Goal: Register for event/course

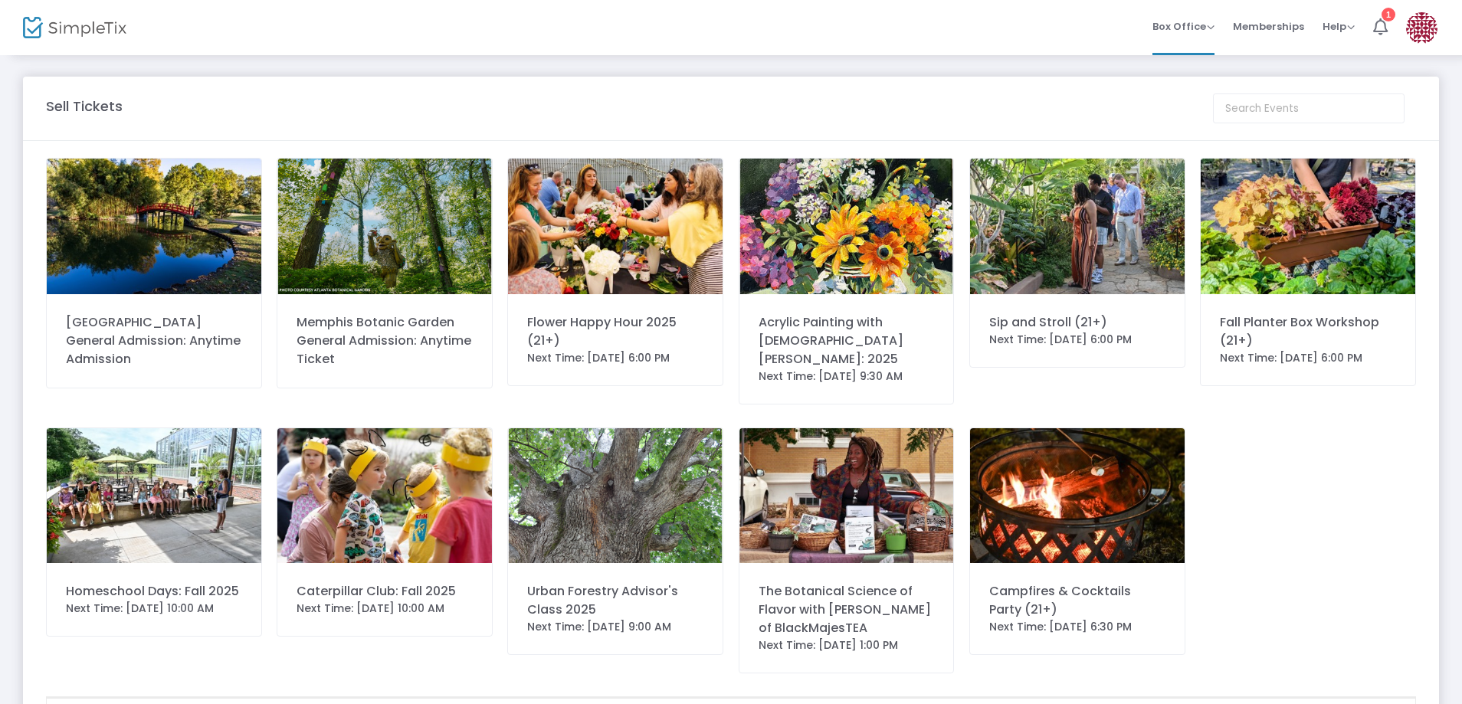
click at [849, 281] on img at bounding box center [847, 227] width 215 height 136
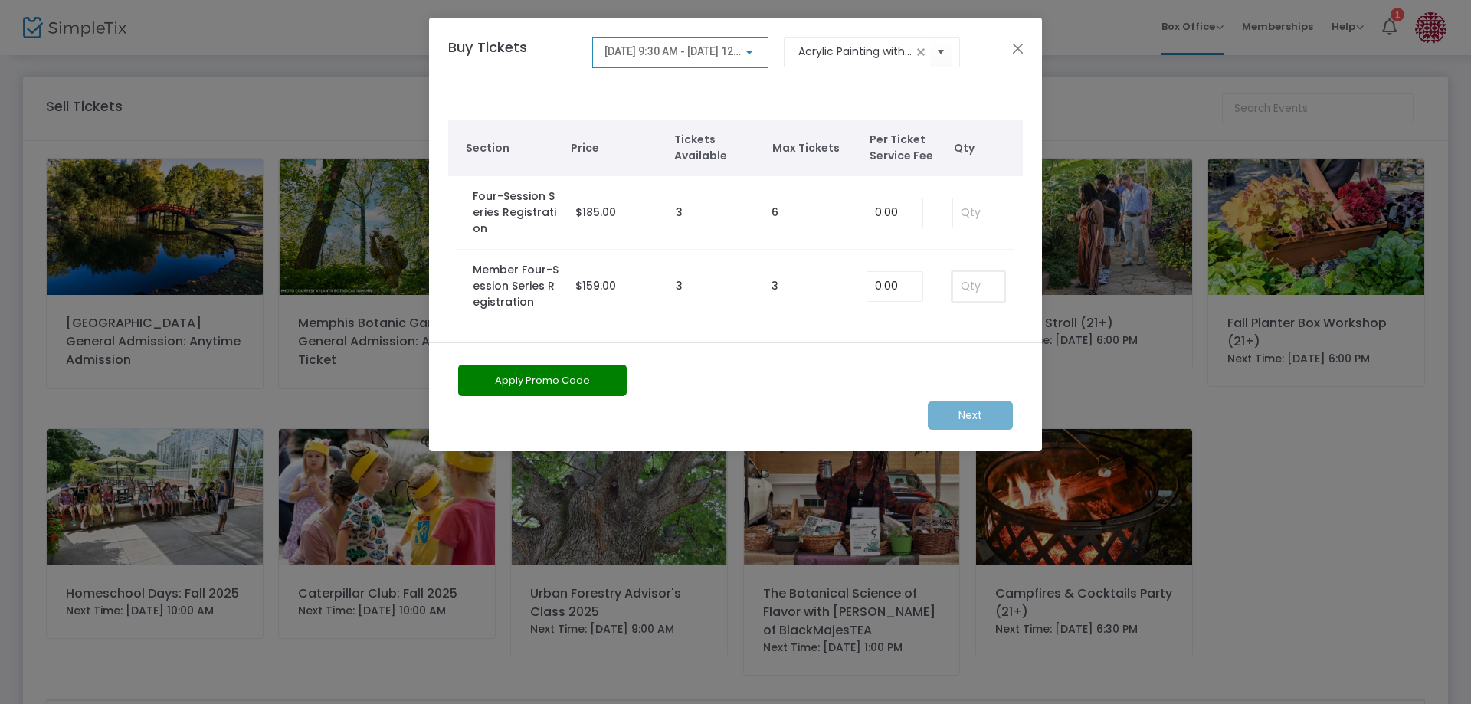
click at [971, 272] on input at bounding box center [978, 286] width 51 height 29
type input "1"
click at [969, 402] on m-button "Next" at bounding box center [970, 416] width 85 height 28
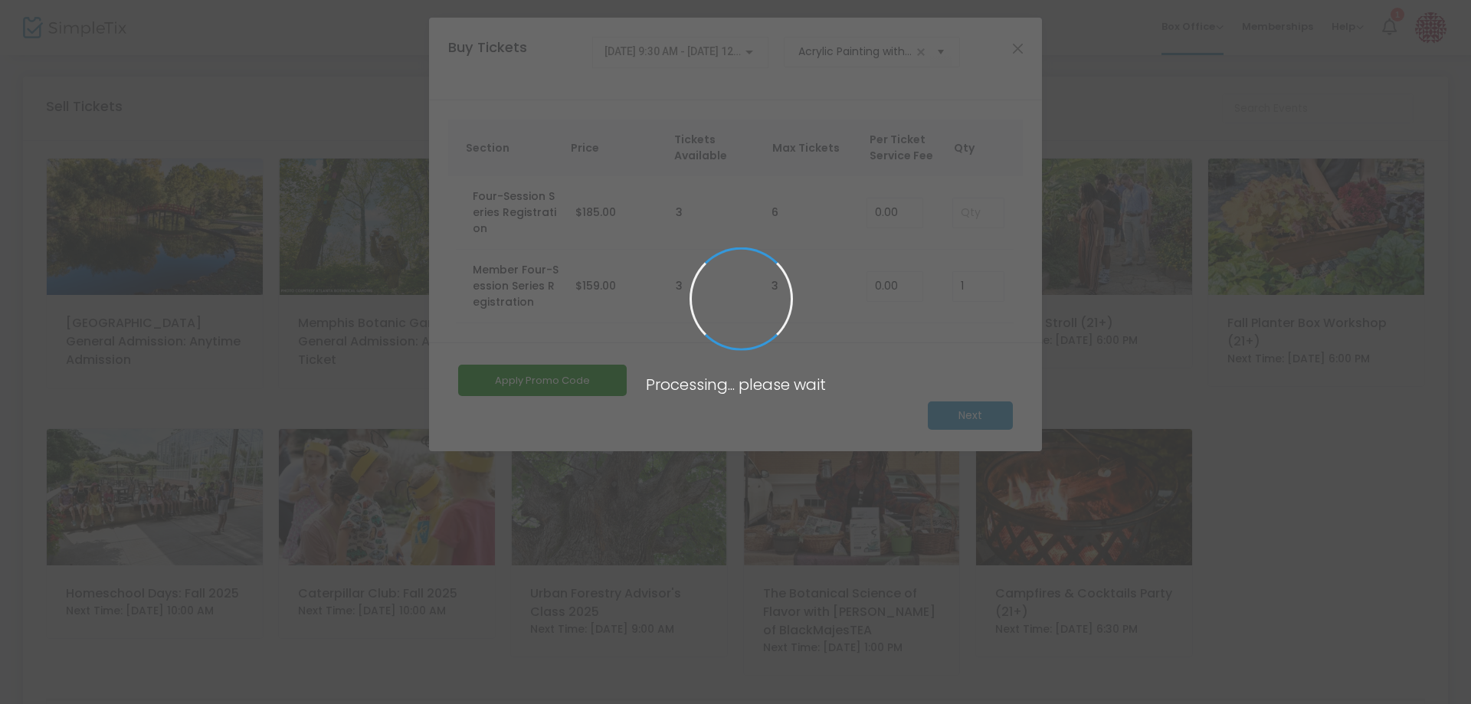
click at [969, 395] on span at bounding box center [735, 352] width 1471 height 704
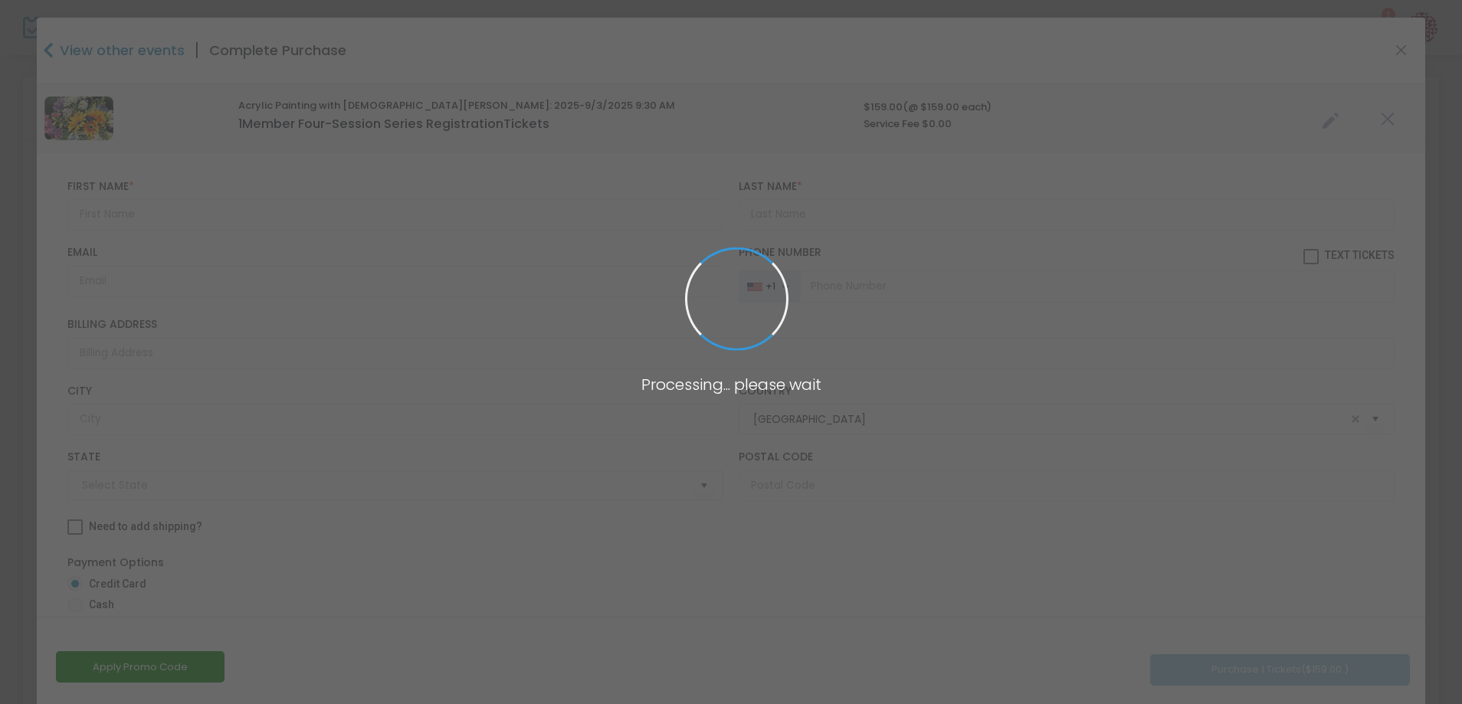
type input "[US_STATE]"
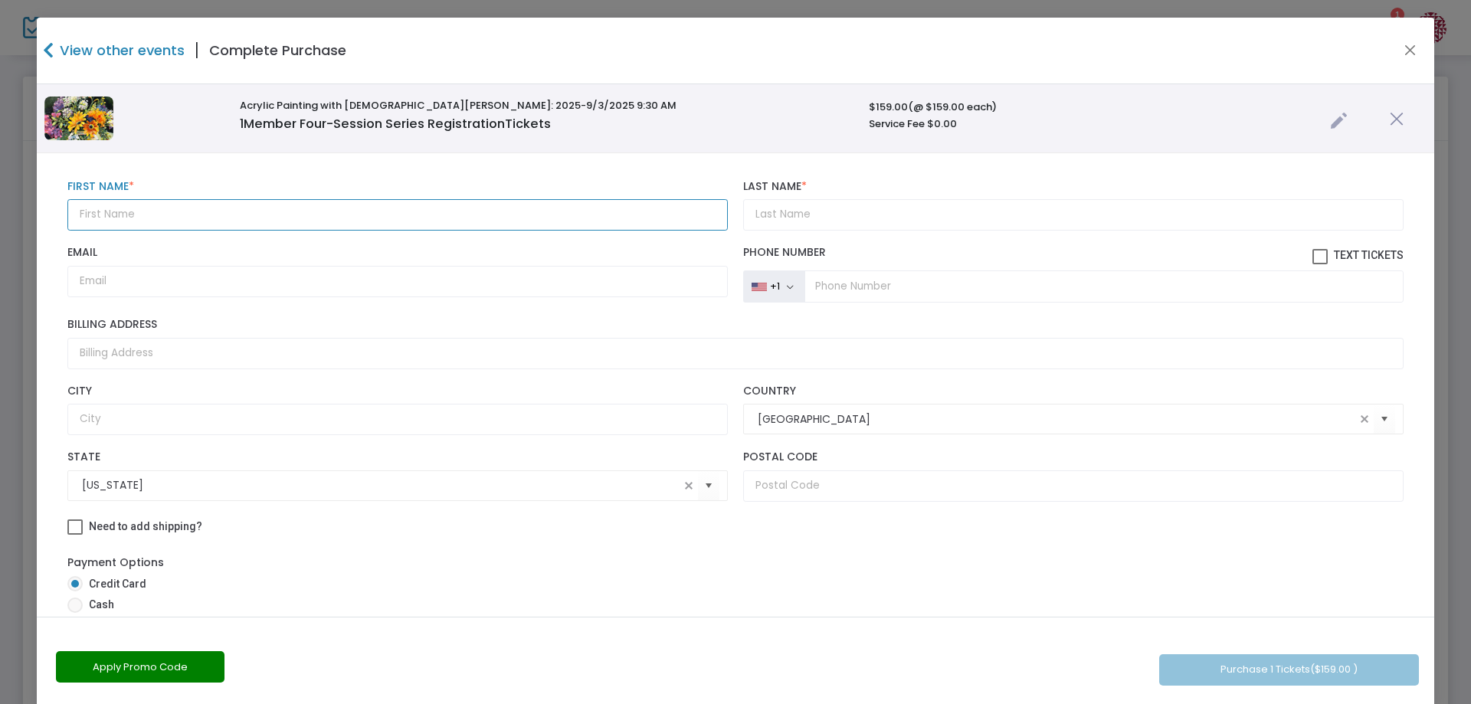
click at [163, 217] on input "text" at bounding box center [397, 214] width 661 height 31
type input "A"
type input "[PERSON_NAME]"
type input "Awsumb"
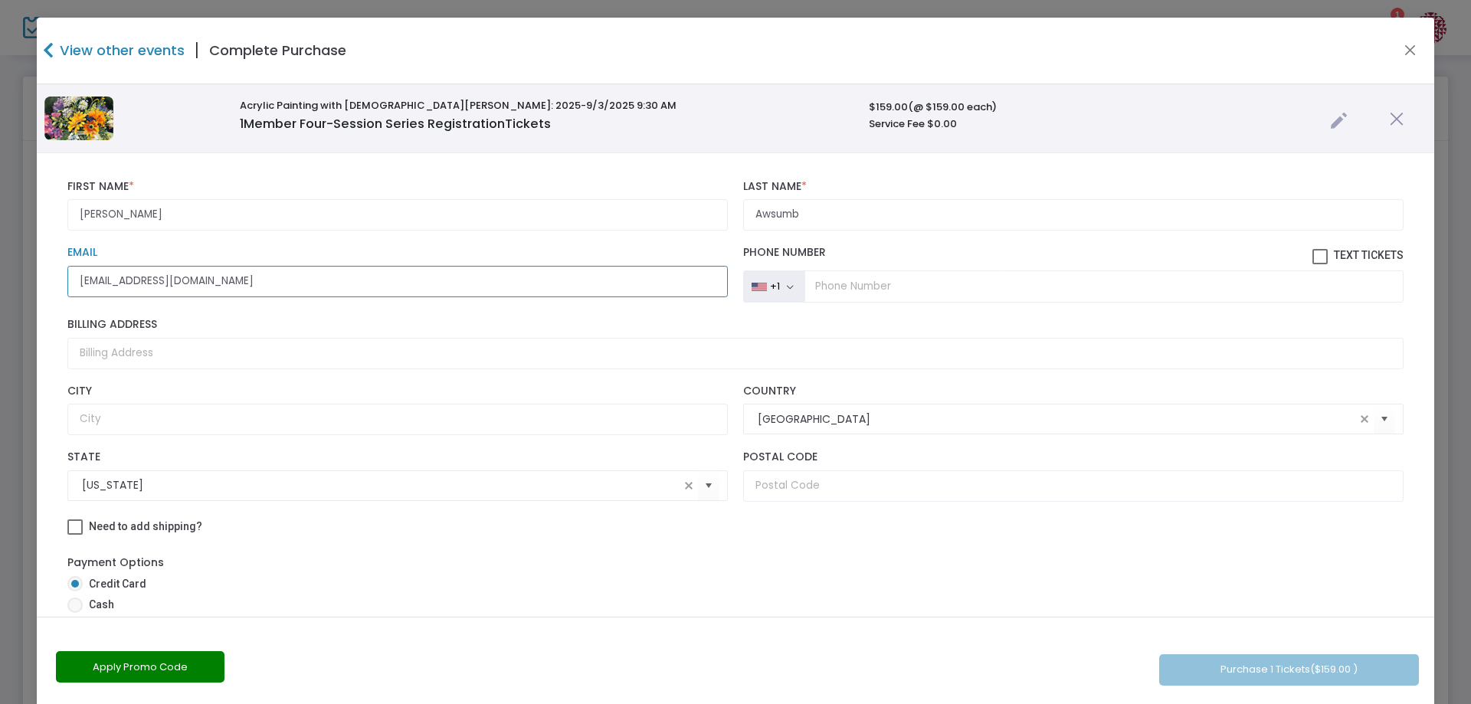
type input "[EMAIL_ADDRESS][DOMAIN_NAME]"
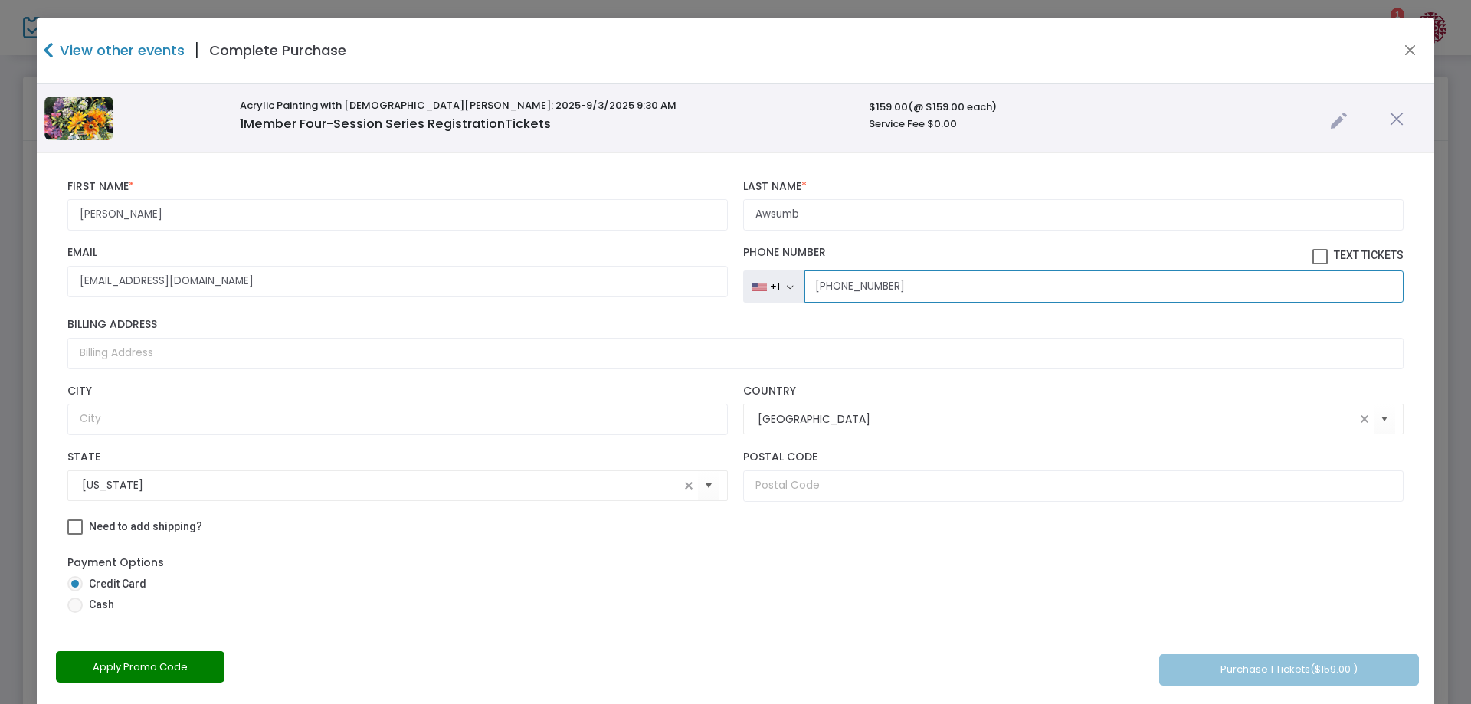
type input "[PHONE_NUMBER]"
click at [856, 488] on input "text" at bounding box center [1073, 486] width 661 height 31
type input "38111"
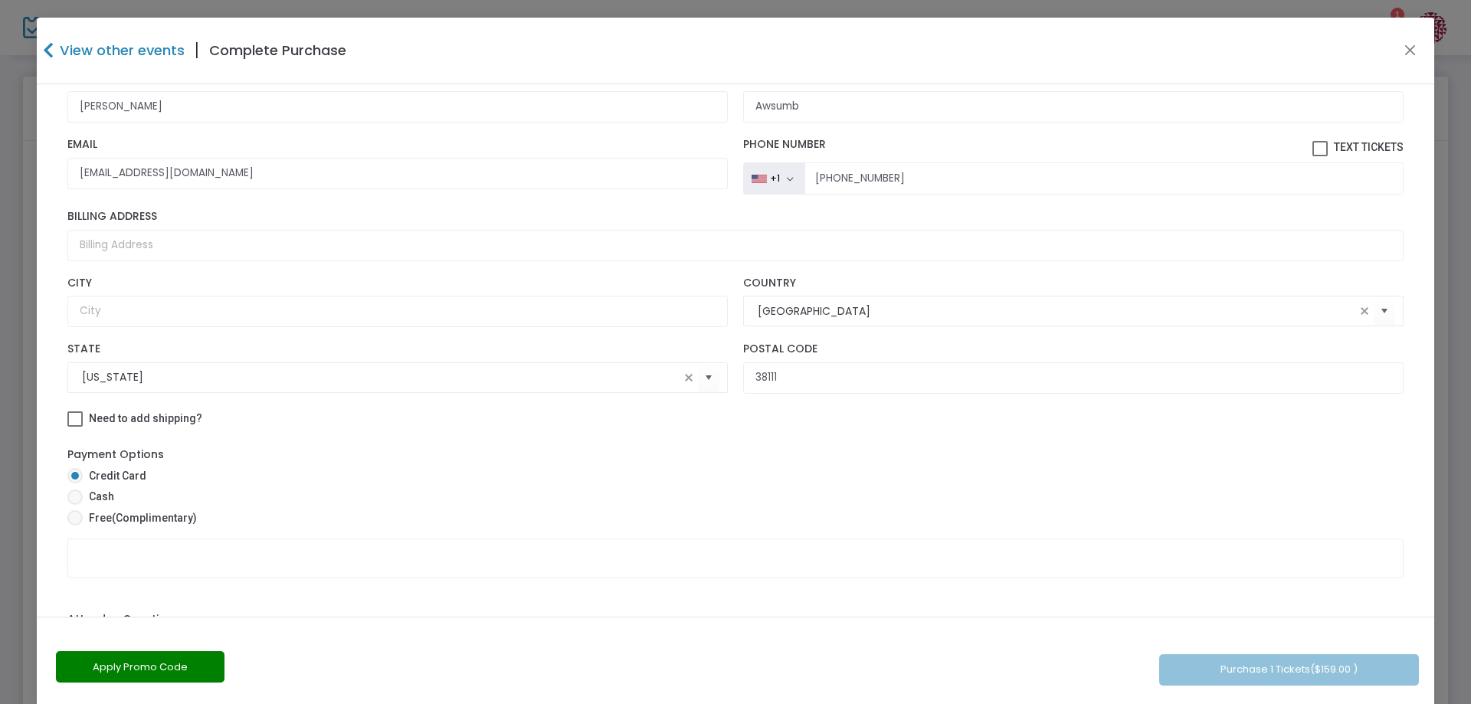
scroll to position [395, 0]
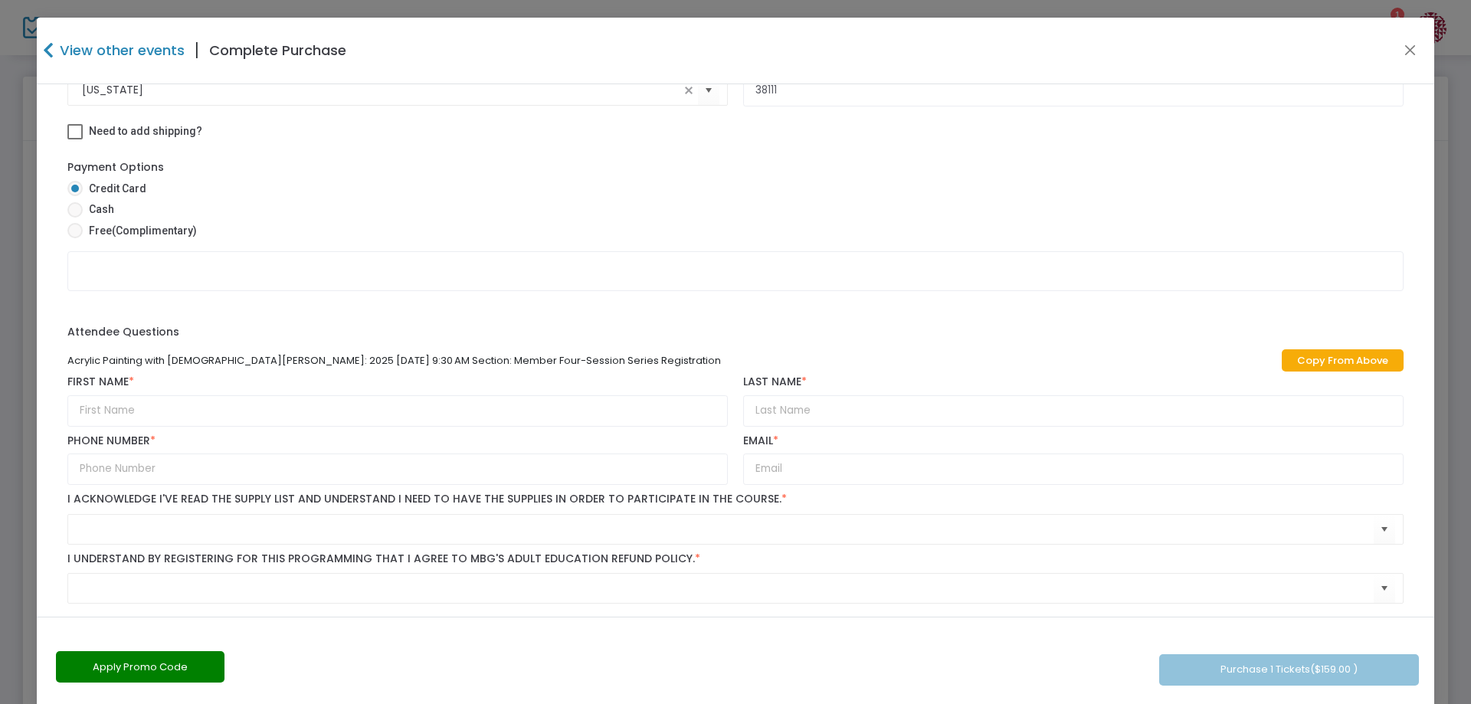
click at [1371, 359] on link "Copy From Above" at bounding box center [1343, 360] width 122 height 22
type input "[PERSON_NAME]"
type input "Awsumb"
type input "[PHONE_NUMBER]"
type input "[EMAIL_ADDRESS][DOMAIN_NAME]"
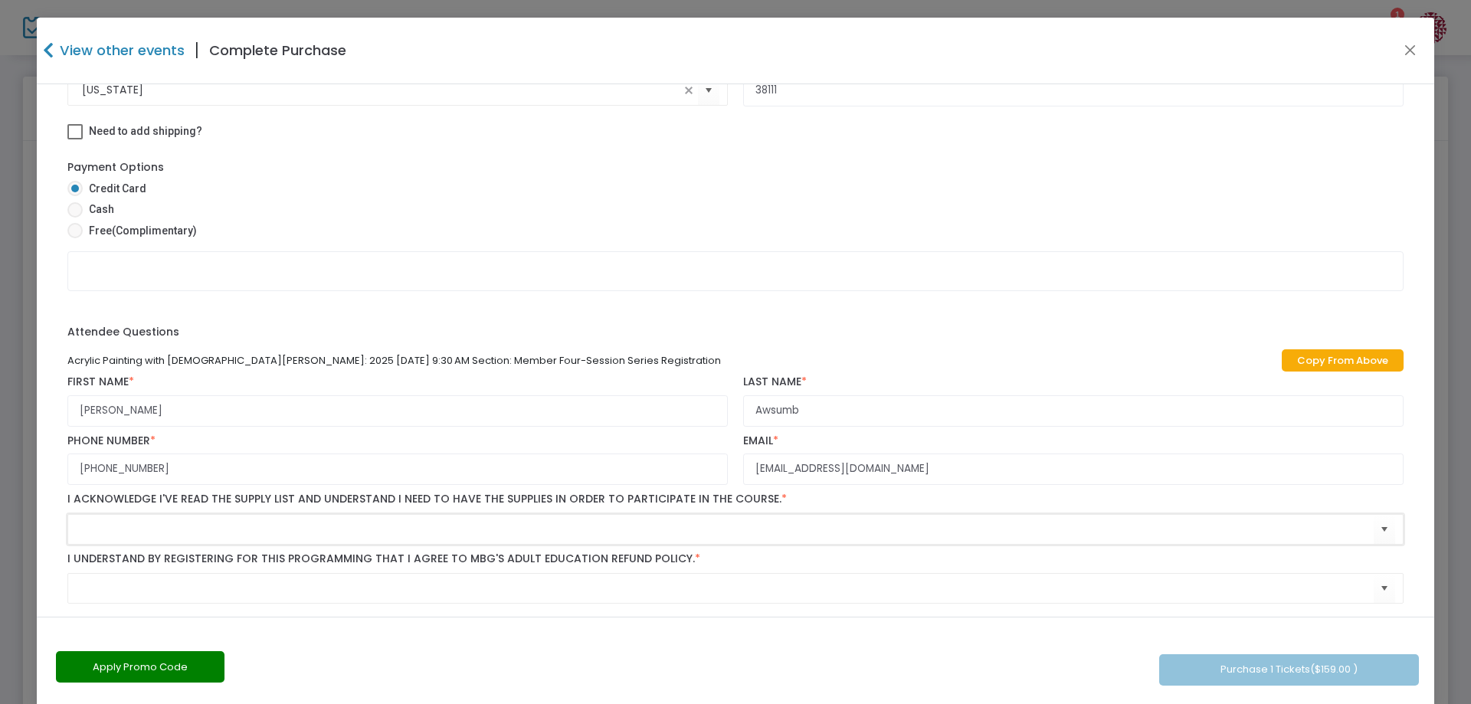
click at [215, 533] on input at bounding box center [728, 529] width 1292 height 16
click at [777, 530] on input at bounding box center [728, 529] width 1292 height 16
click at [768, 497] on label "I acknowledge I've read the supply list and understand I need to have the suppl…" at bounding box center [735, 500] width 1337 height 14
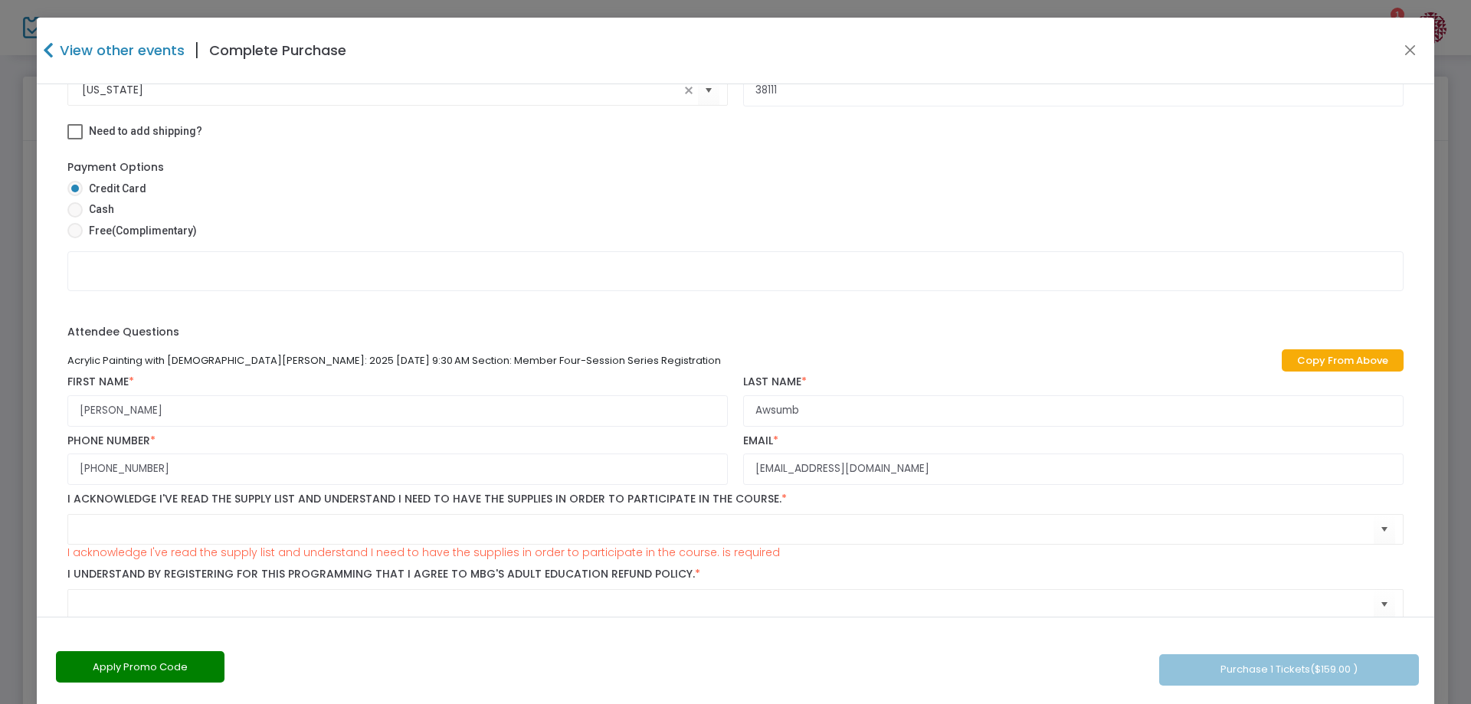
click at [257, 540] on kendo-combobox at bounding box center [735, 529] width 1337 height 31
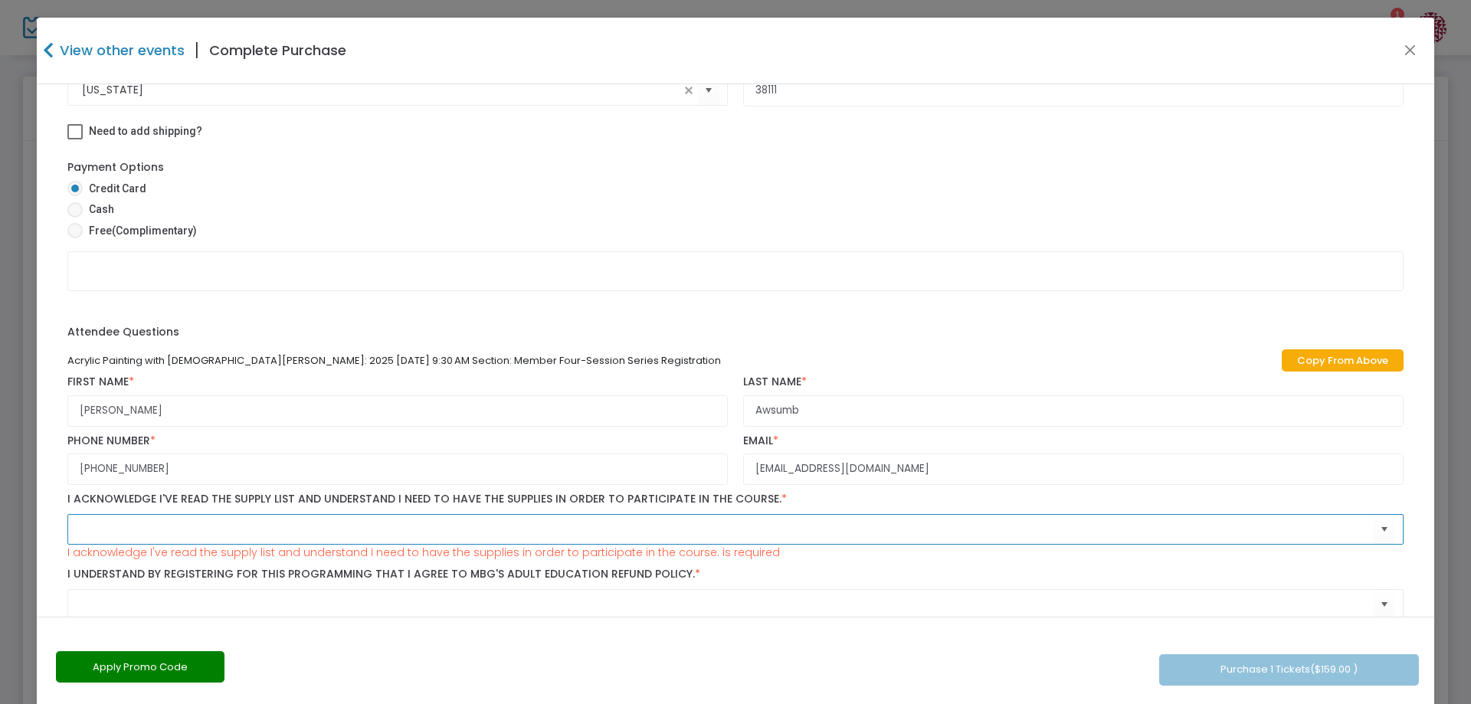
click at [156, 532] on input at bounding box center [728, 529] width 1292 height 16
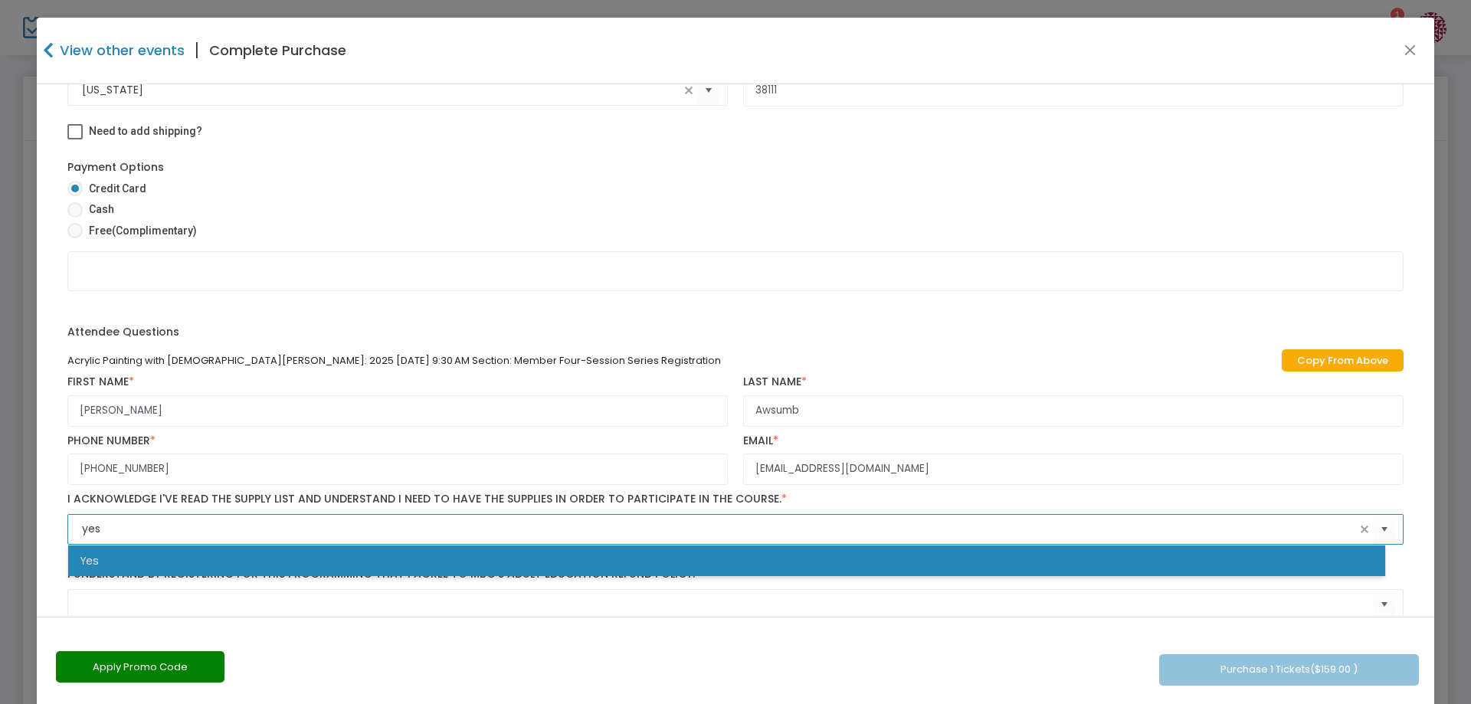
click at [156, 558] on li "Yes" at bounding box center [726, 561] width 1317 height 31
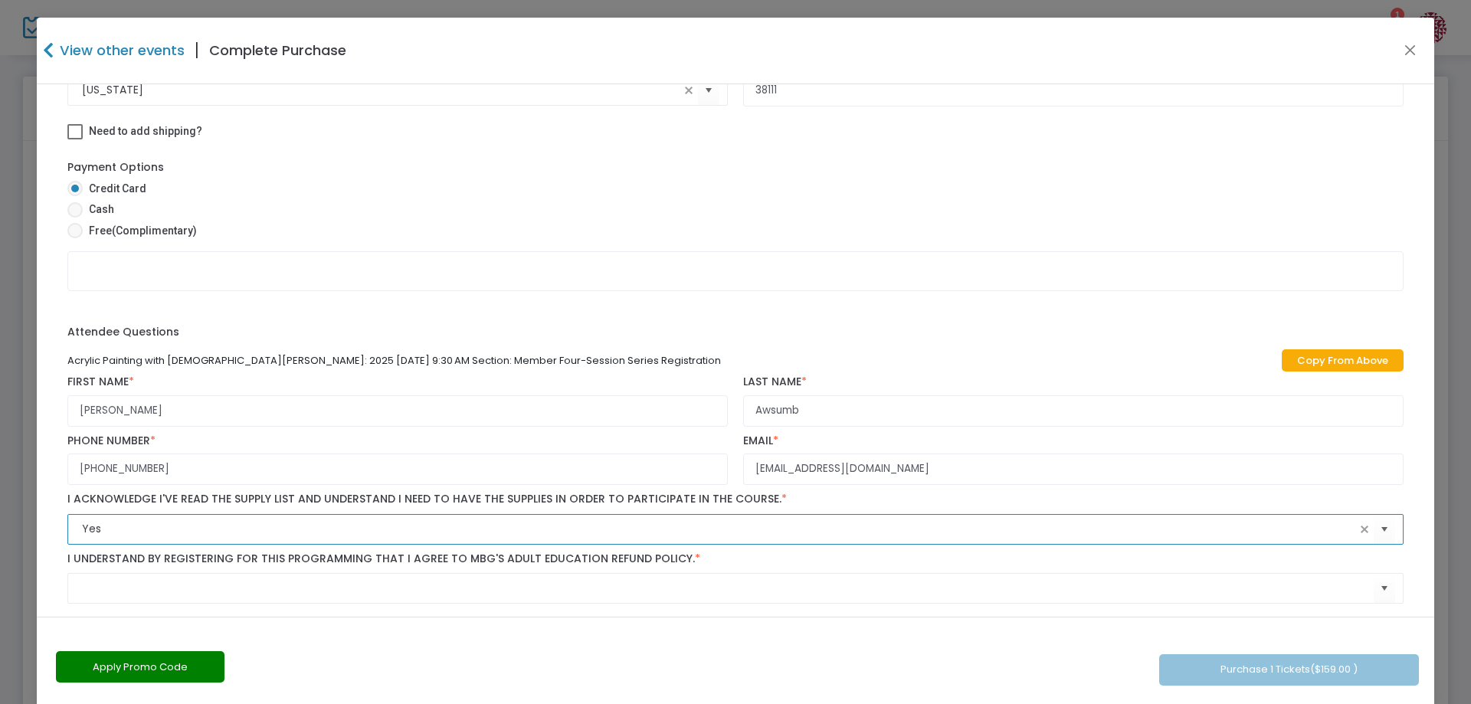
type input "Yes"
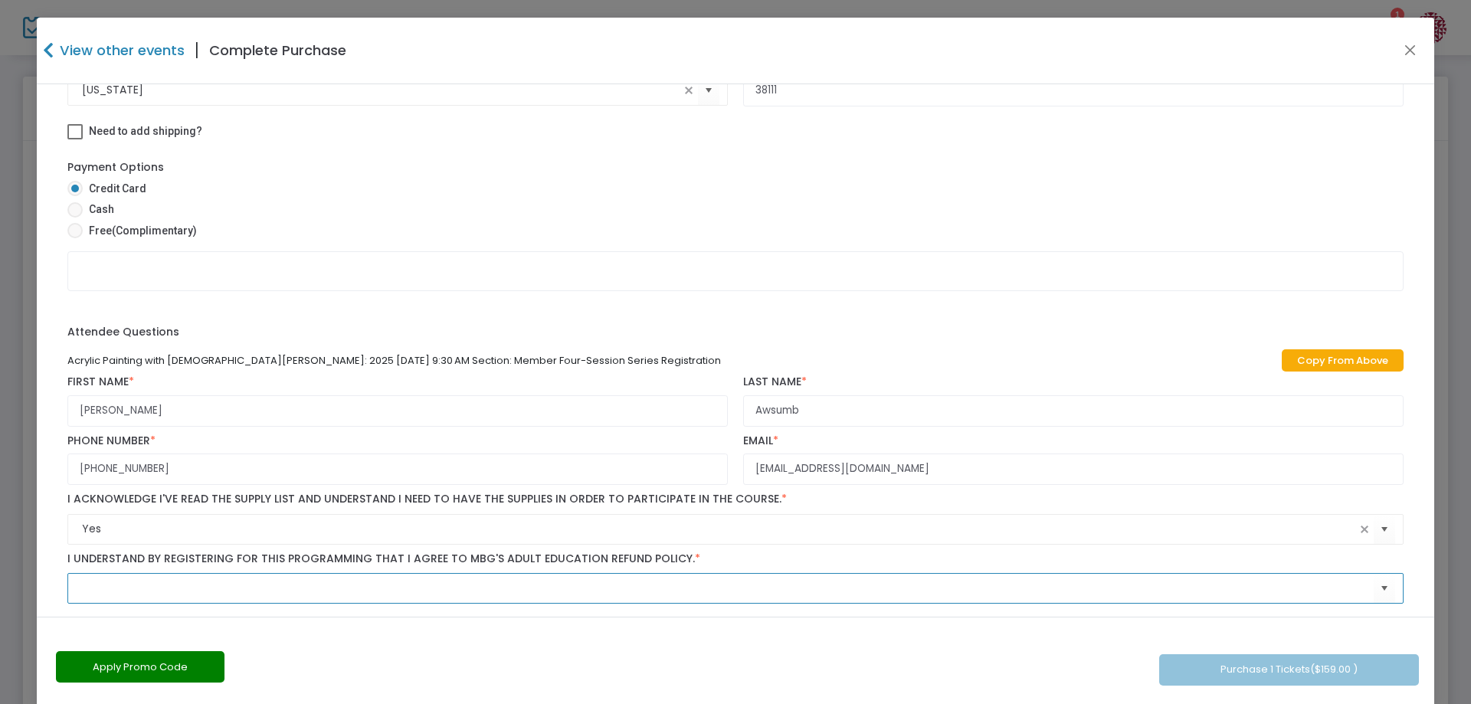
click at [98, 592] on input at bounding box center [728, 589] width 1292 height 16
click at [833, 591] on input "yes" at bounding box center [719, 589] width 1274 height 16
type input "yes"
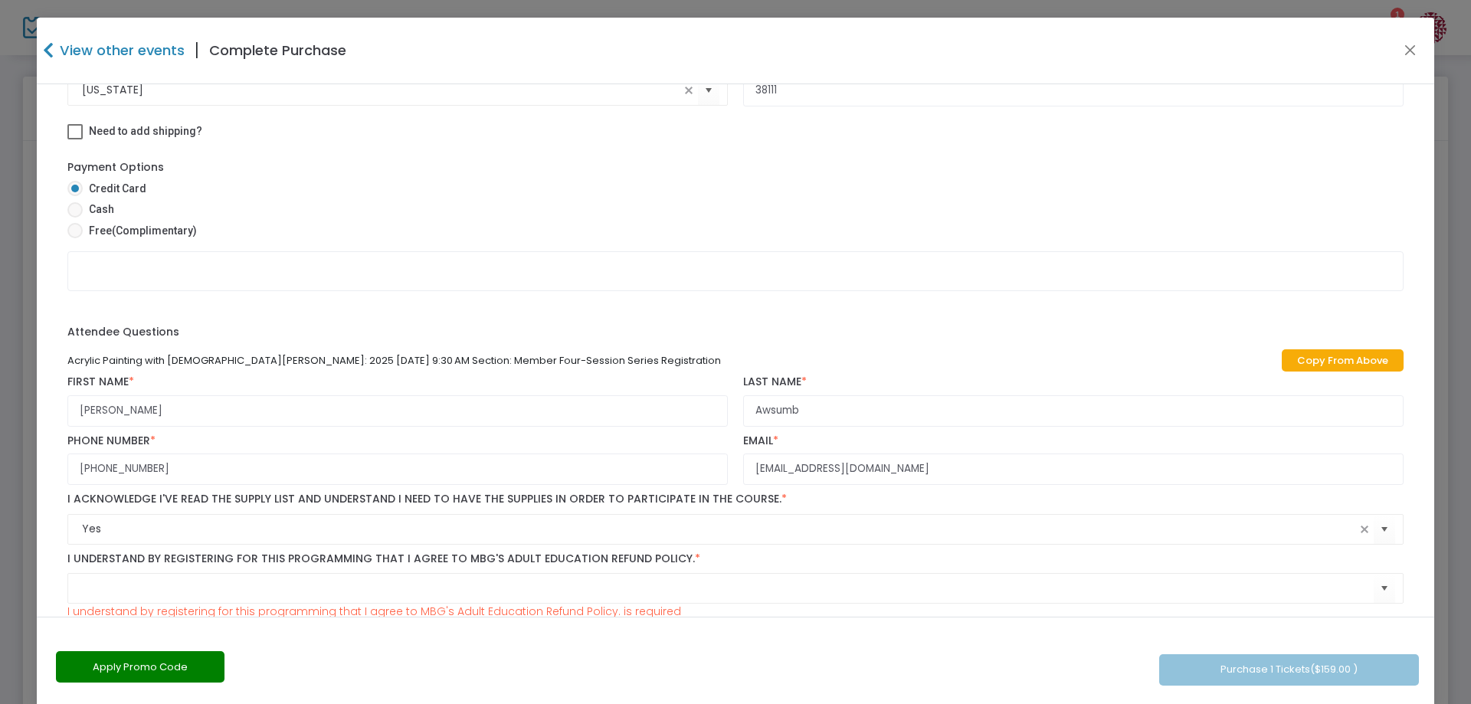
click at [1152, 338] on div "Attendee Questions Acrylic Painting with [DEMOGRAPHIC_DATA][PERSON_NAME]: 2025 …" at bounding box center [735, 475] width 1337 height 303
click at [205, 586] on input at bounding box center [728, 589] width 1292 height 16
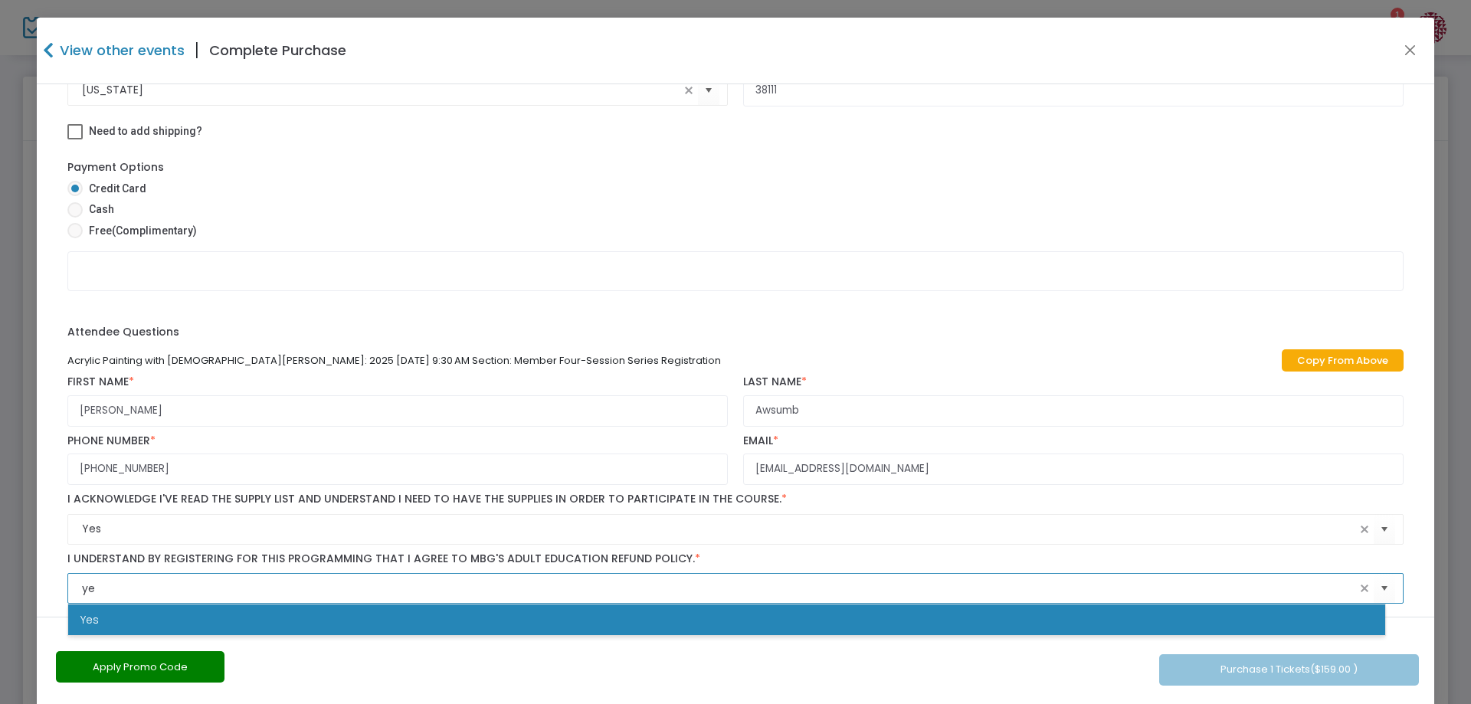
click at [175, 611] on li "Yes" at bounding box center [726, 620] width 1317 height 31
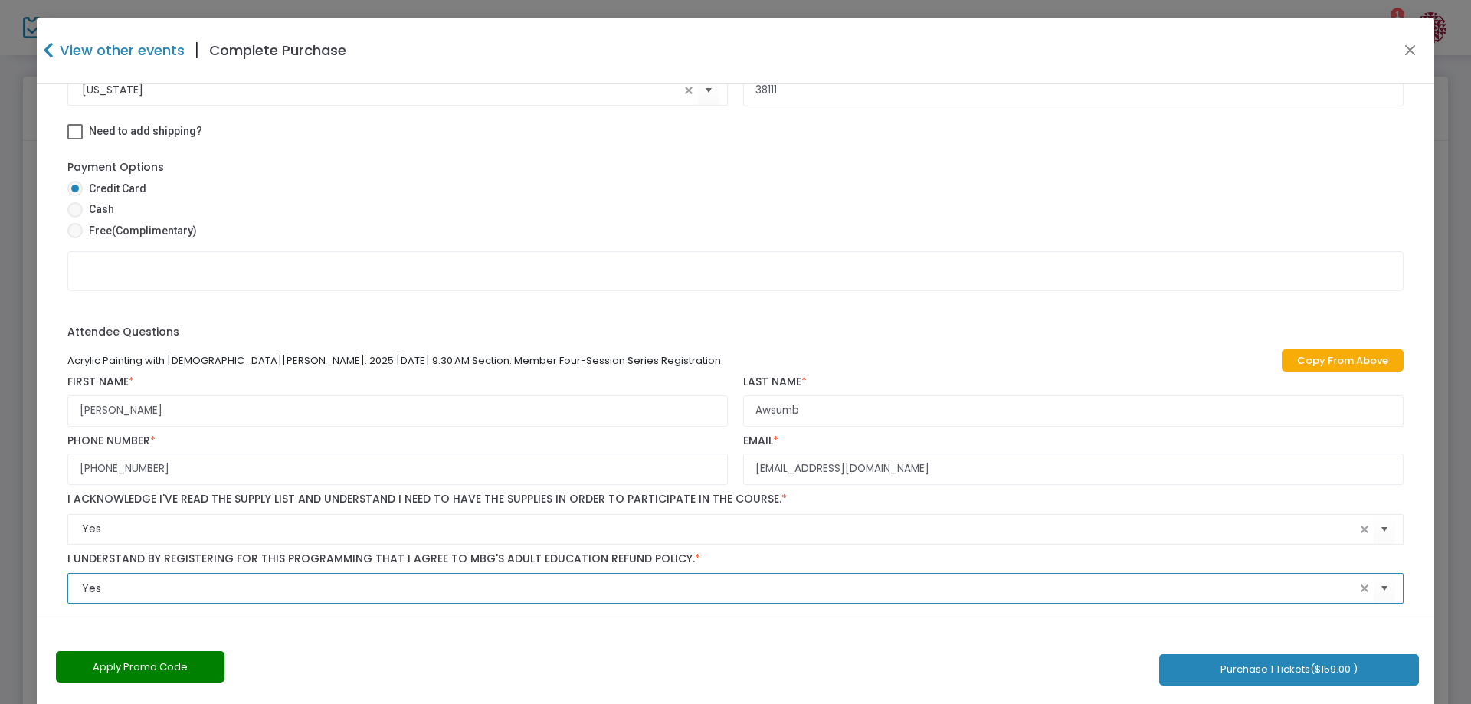
type input "Yes"
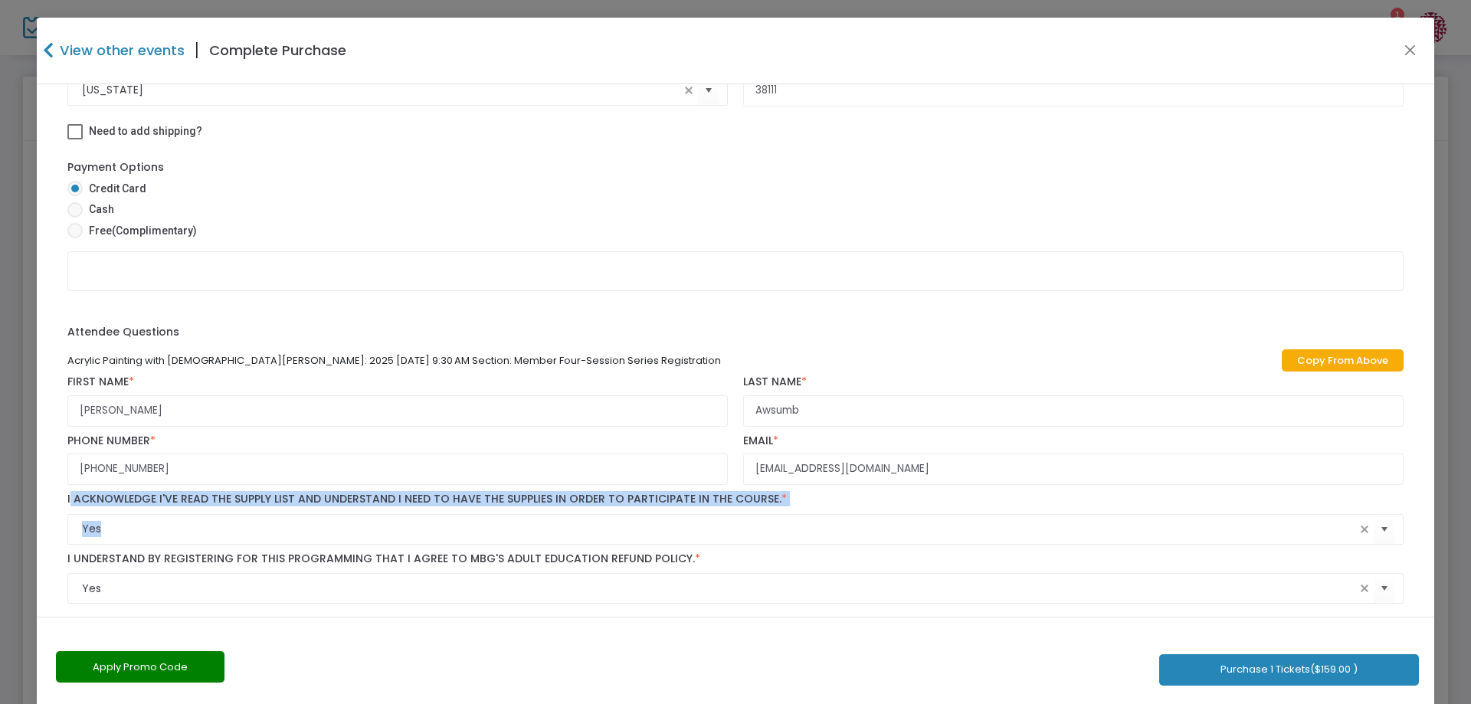
drag, startPoint x: 1416, startPoint y: 480, endPoint x: 1425, endPoint y: 521, distance: 42.4
click at [1425, 521] on div "Acrylic Painting with [DEMOGRAPHIC_DATA][PERSON_NAME]: 2025 -9/3/2025 9:30 AM 1…" at bounding box center [736, 350] width 1398 height 533
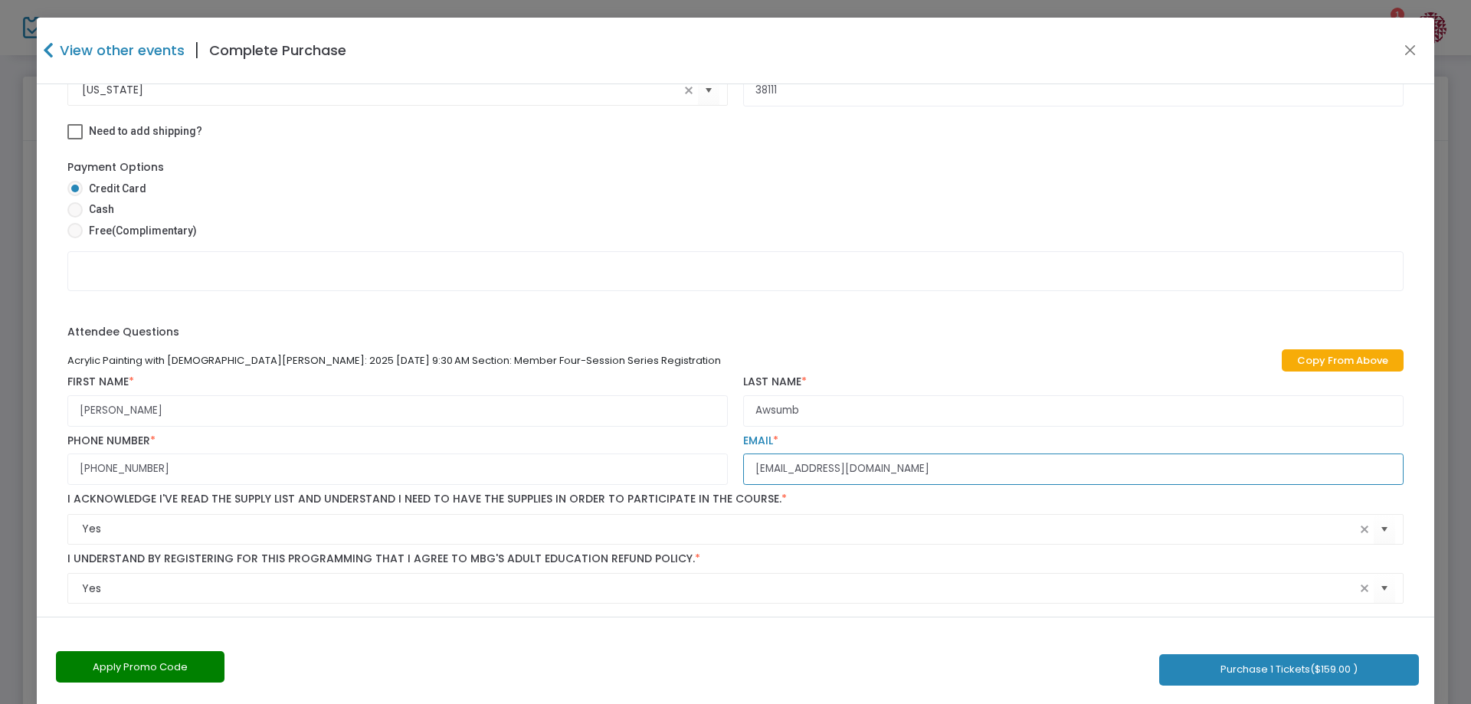
click at [1189, 483] on input "[EMAIL_ADDRESS][DOMAIN_NAME]" at bounding box center [1073, 469] width 661 height 31
